Goal: Register for event/course

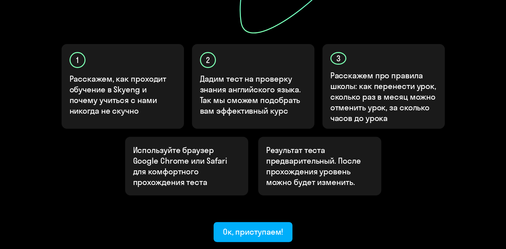
scroll to position [232, 0]
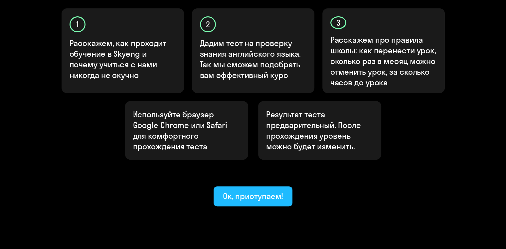
click at [245, 190] on div "Ок, приступаем!" at bounding box center [253, 195] width 61 height 11
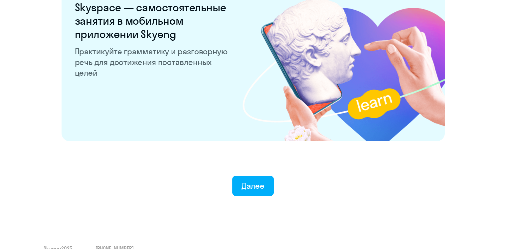
scroll to position [1294, 0]
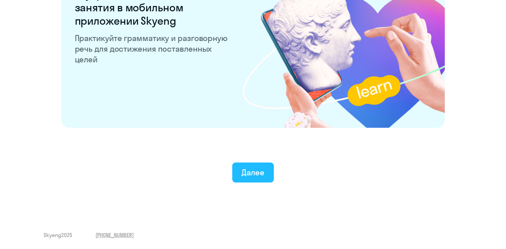
click at [268, 170] on button "Далее" at bounding box center [253, 172] width 42 height 20
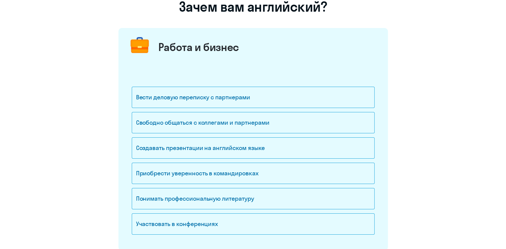
scroll to position [67, 0]
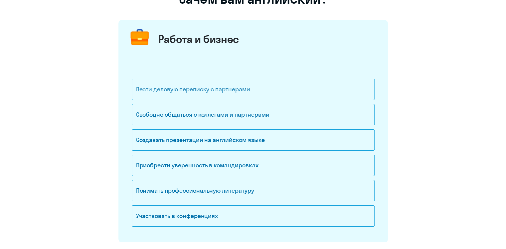
click at [187, 89] on div "Вести деловую переписку с партнерами" at bounding box center [253, 89] width 243 height 21
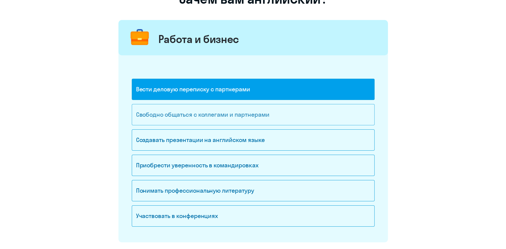
click at [176, 114] on div "Свободно общаться с коллегами и партнерами" at bounding box center [253, 114] width 243 height 21
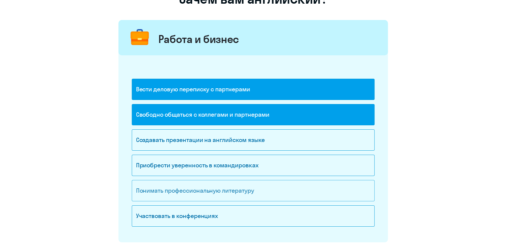
click at [193, 183] on div "Понимать профессиональную литературу" at bounding box center [253, 190] width 243 height 21
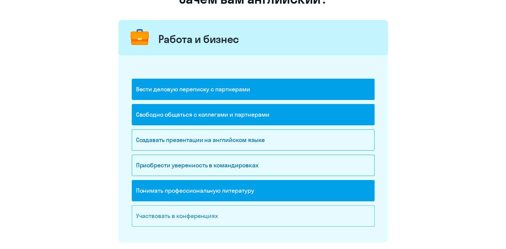
click at [174, 213] on div "Участвовать в конференциях" at bounding box center [253, 215] width 243 height 21
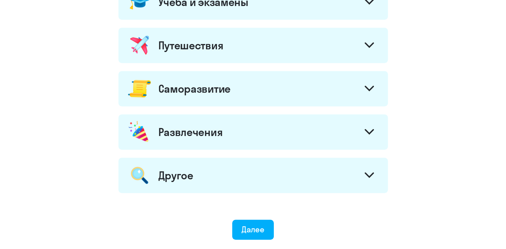
scroll to position [333, 0]
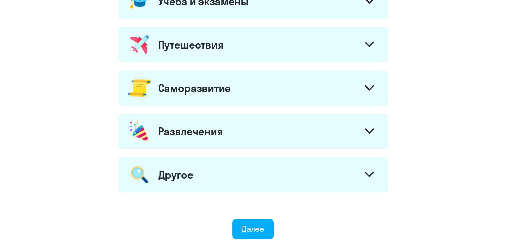
click at [199, 127] on div "Развлечения" at bounding box center [190, 131] width 65 height 13
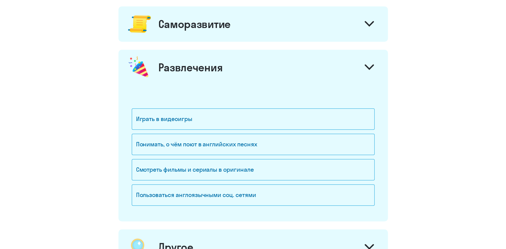
scroll to position [400, 0]
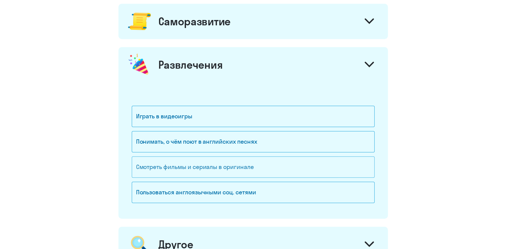
click at [183, 156] on div "Смотреть фильмы и сериалы в оригинале" at bounding box center [253, 166] width 243 height 21
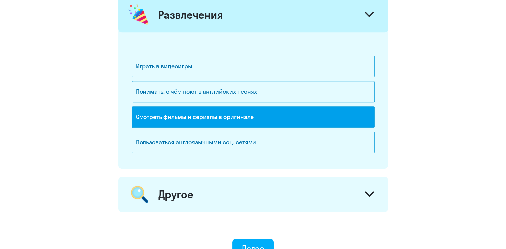
scroll to position [521, 0]
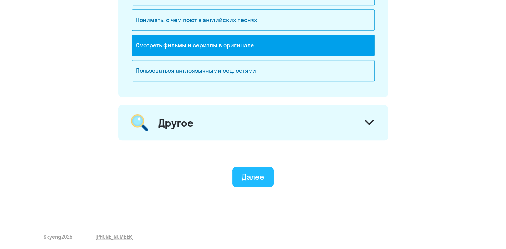
click at [255, 174] on div "Далее" at bounding box center [253, 176] width 23 height 11
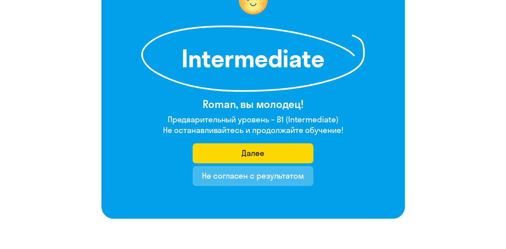
scroll to position [100, 0]
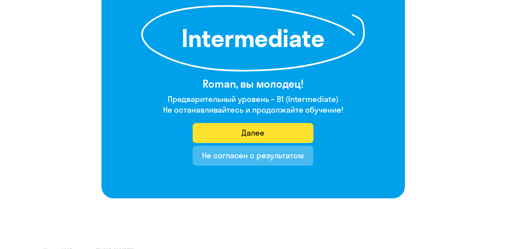
click at [272, 132] on button "Далее" at bounding box center [253, 133] width 121 height 20
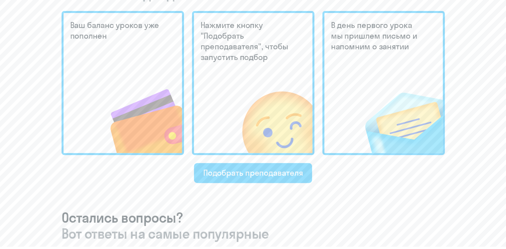
scroll to position [200, 0]
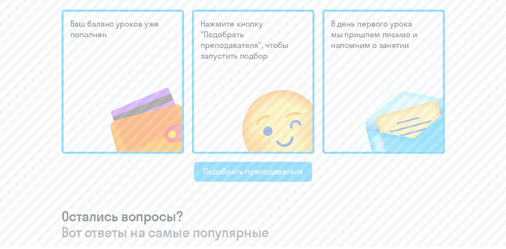
click at [254, 173] on div "Подобрать преподавателя" at bounding box center [253, 171] width 100 height 11
